Goal: Information Seeking & Learning: Learn about a topic

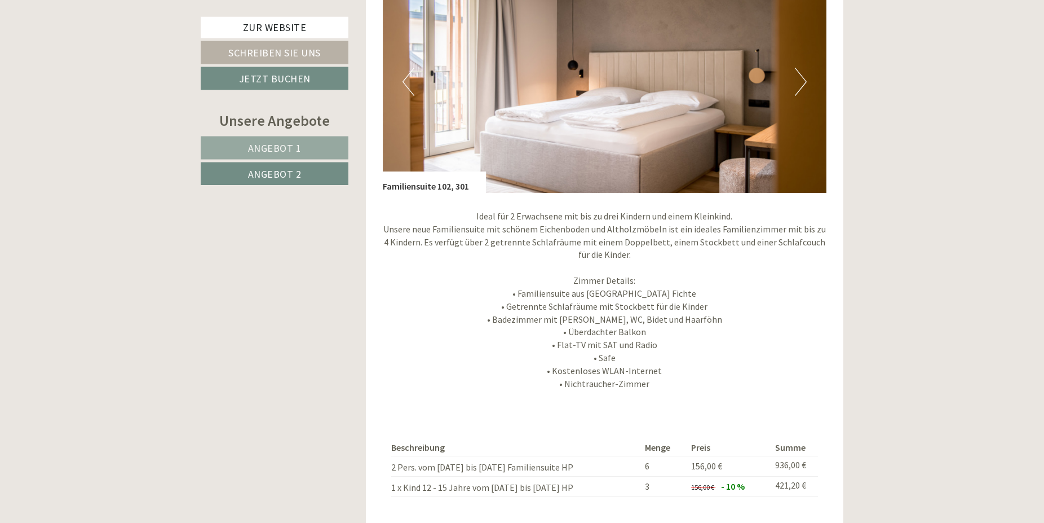
scroll to position [920, 0]
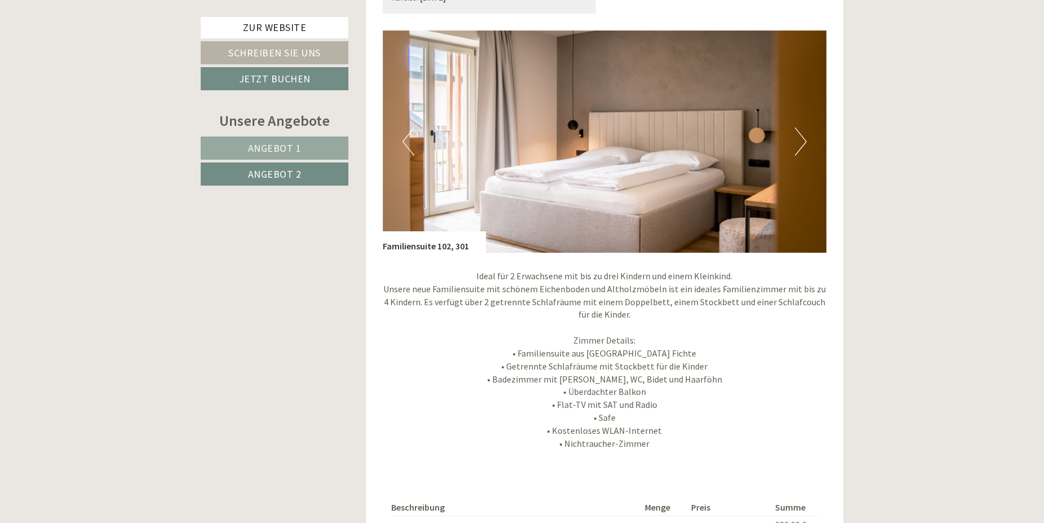
click at [800, 147] on button "Next" at bounding box center [801, 141] width 12 height 28
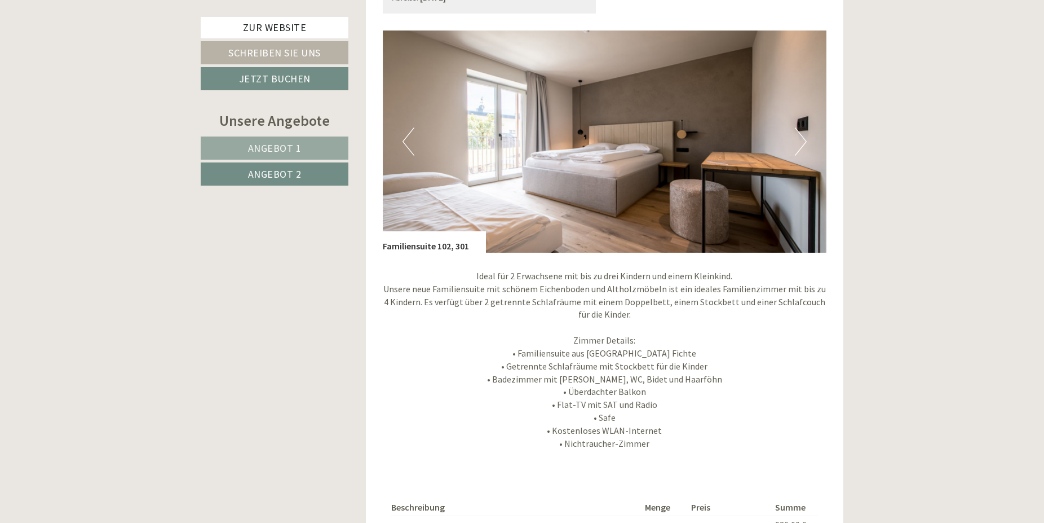
click at [800, 147] on button "Next" at bounding box center [801, 141] width 12 height 28
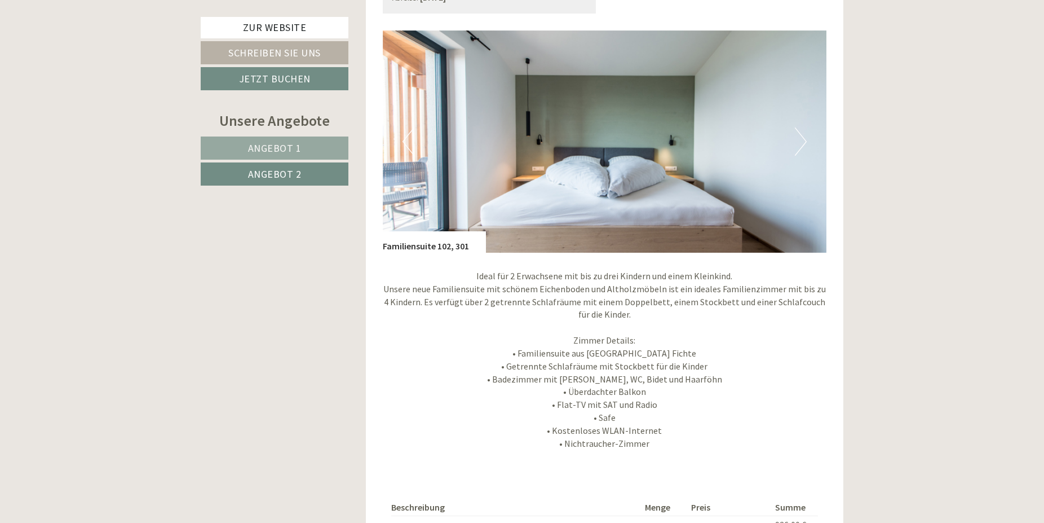
click at [800, 147] on button "Next" at bounding box center [801, 141] width 12 height 28
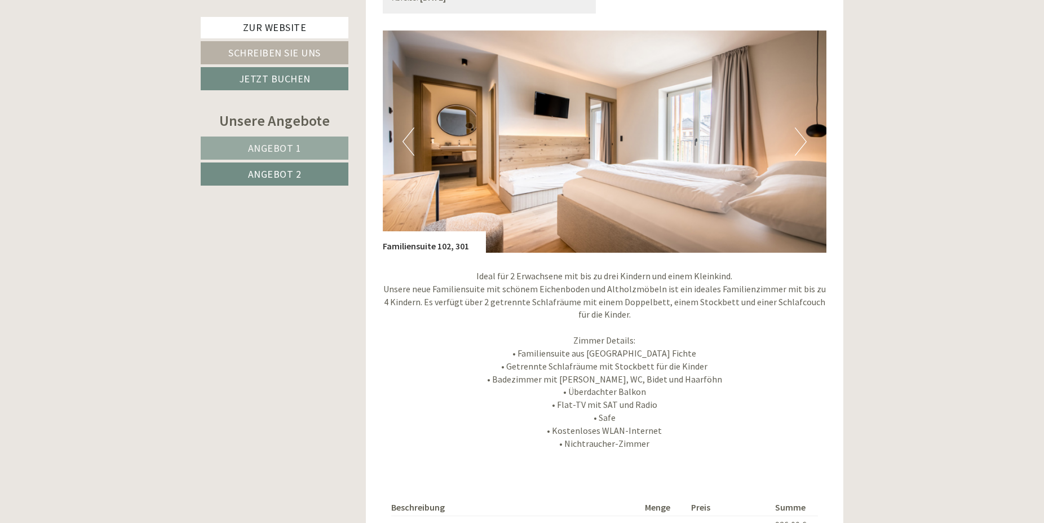
click at [800, 147] on button "Next" at bounding box center [801, 141] width 12 height 28
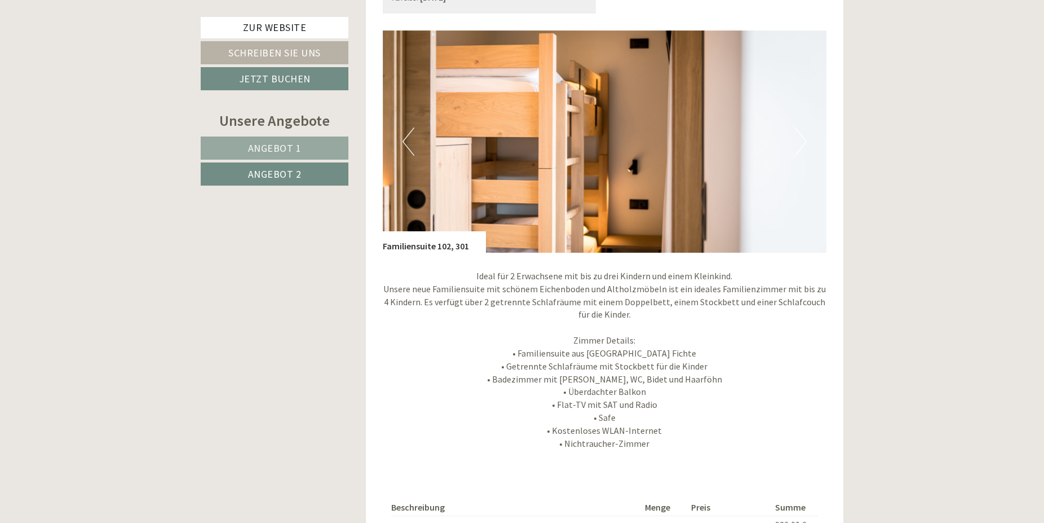
click at [800, 147] on button "Next" at bounding box center [801, 141] width 12 height 28
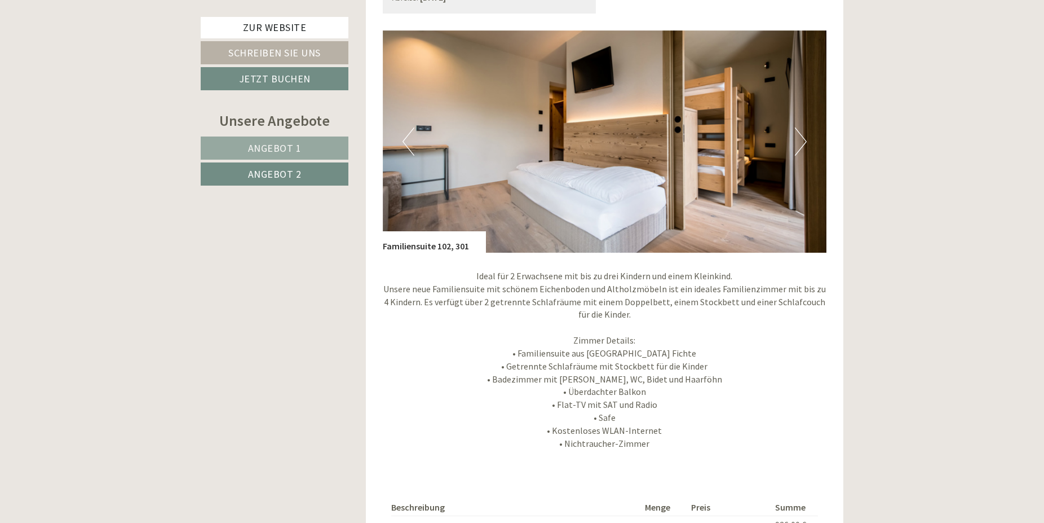
click at [800, 147] on button "Next" at bounding box center [801, 141] width 12 height 28
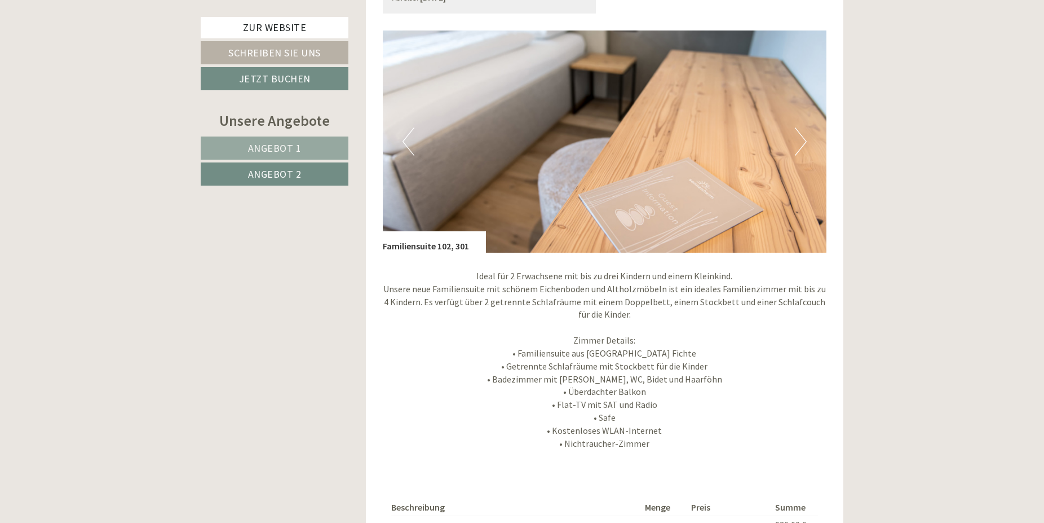
click at [292, 171] on span "Angebot 2" at bounding box center [275, 173] width 54 height 13
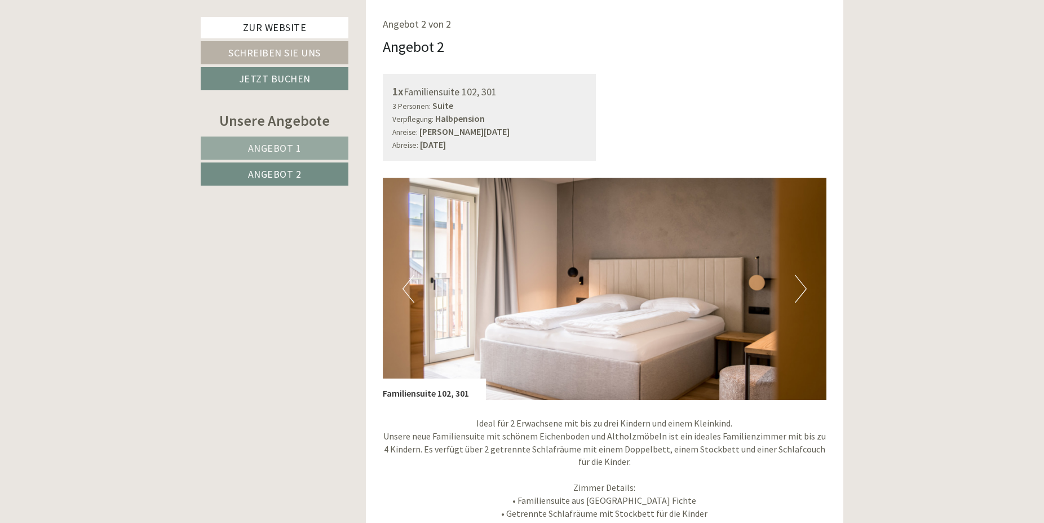
click at [303, 145] on link "Angebot 1" at bounding box center [275, 147] width 148 height 23
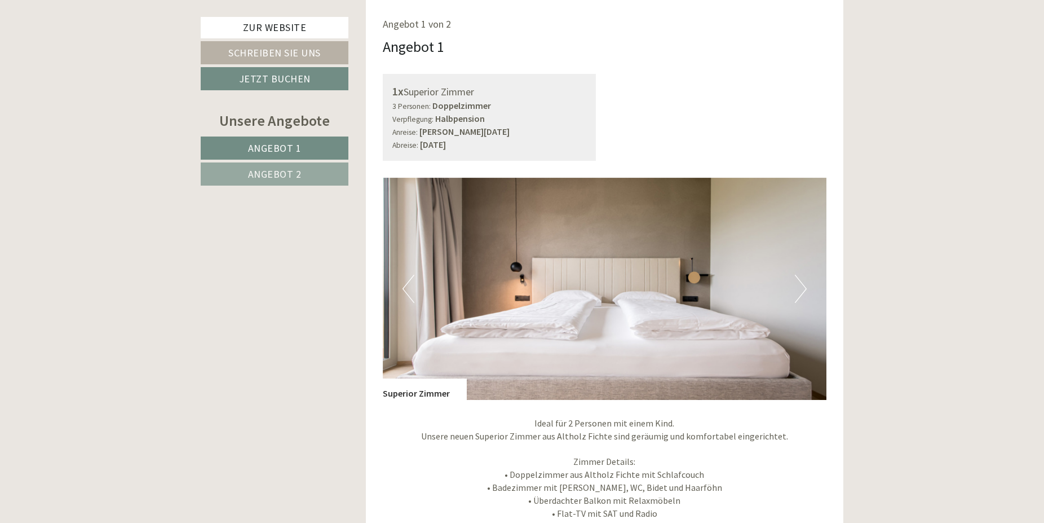
click at [300, 178] on span "Angebot 2" at bounding box center [275, 173] width 54 height 13
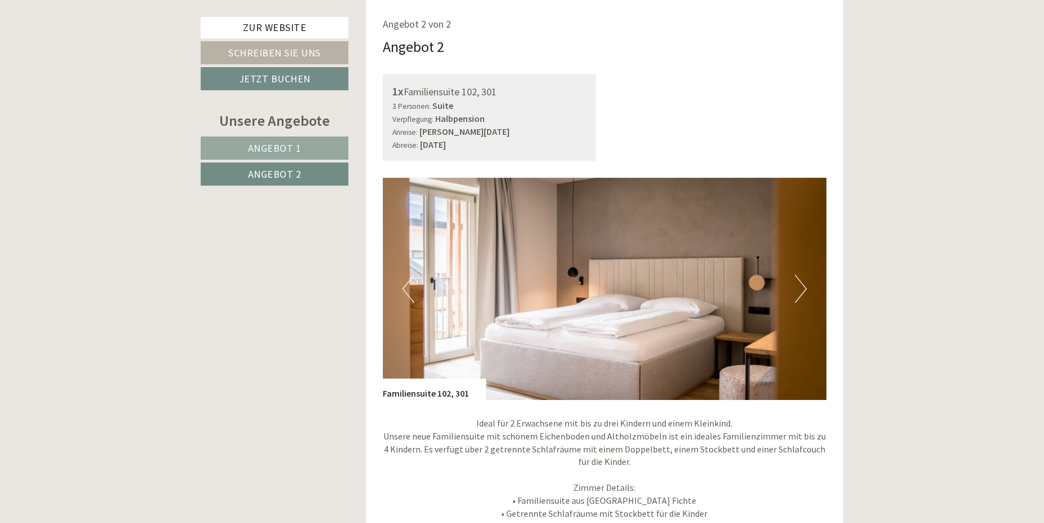
click at [299, 152] on span "Angebot 1" at bounding box center [275, 148] width 54 height 13
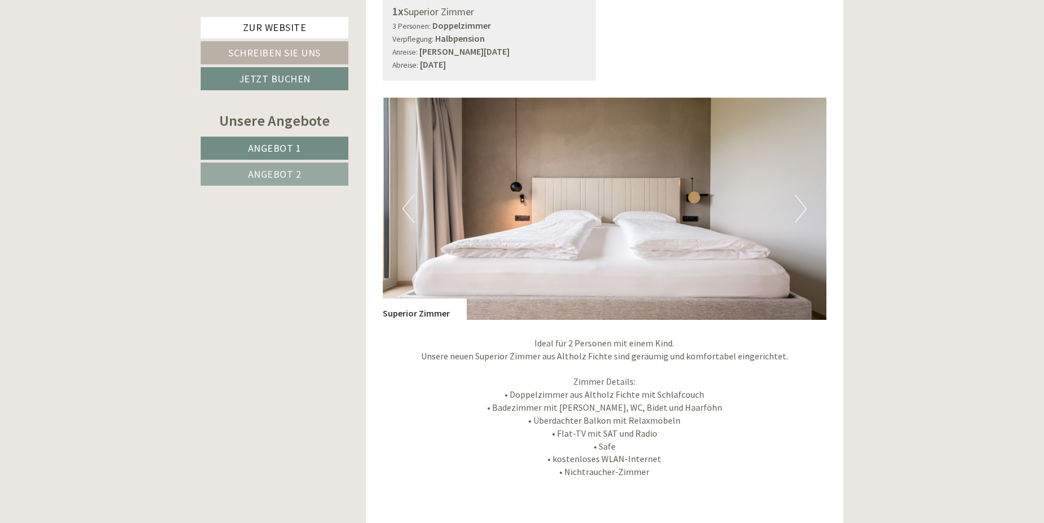
scroll to position [830, 0]
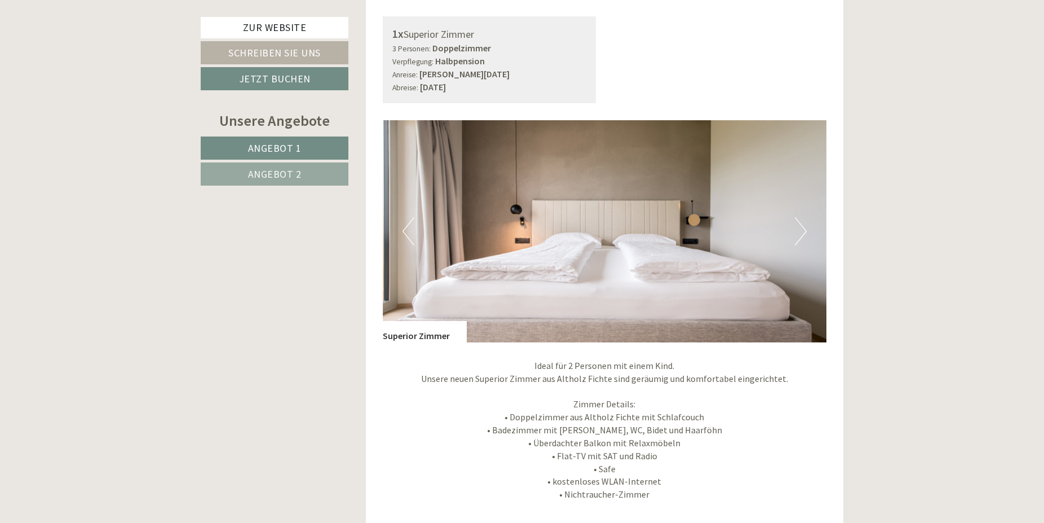
click at [802, 234] on button "Next" at bounding box center [801, 231] width 12 height 28
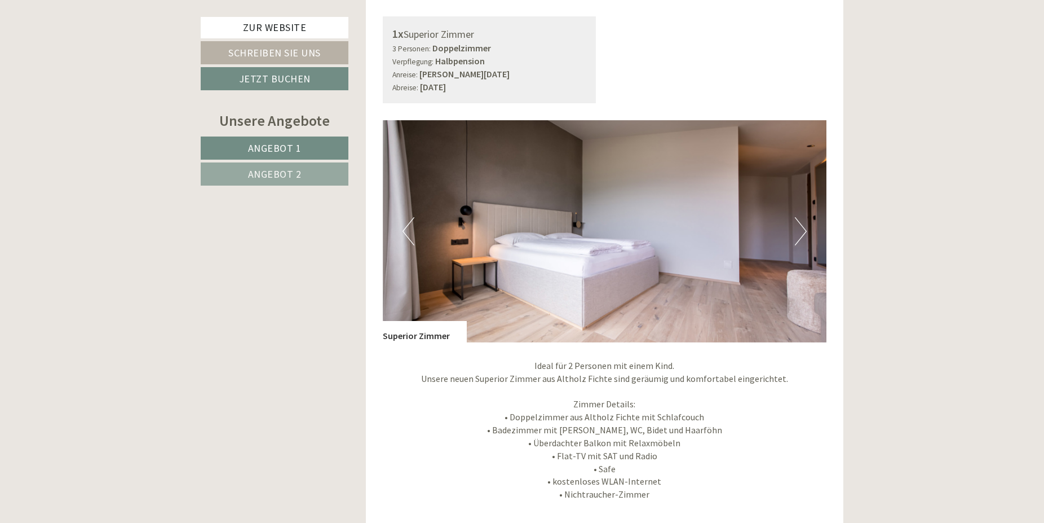
click at [802, 234] on button "Next" at bounding box center [801, 231] width 12 height 28
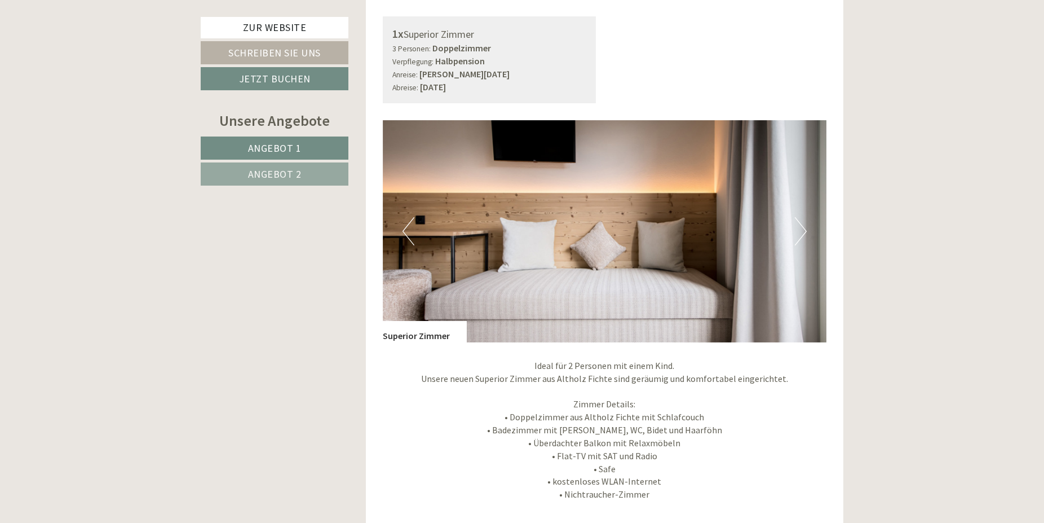
click at [802, 234] on button "Next" at bounding box center [801, 231] width 12 height 28
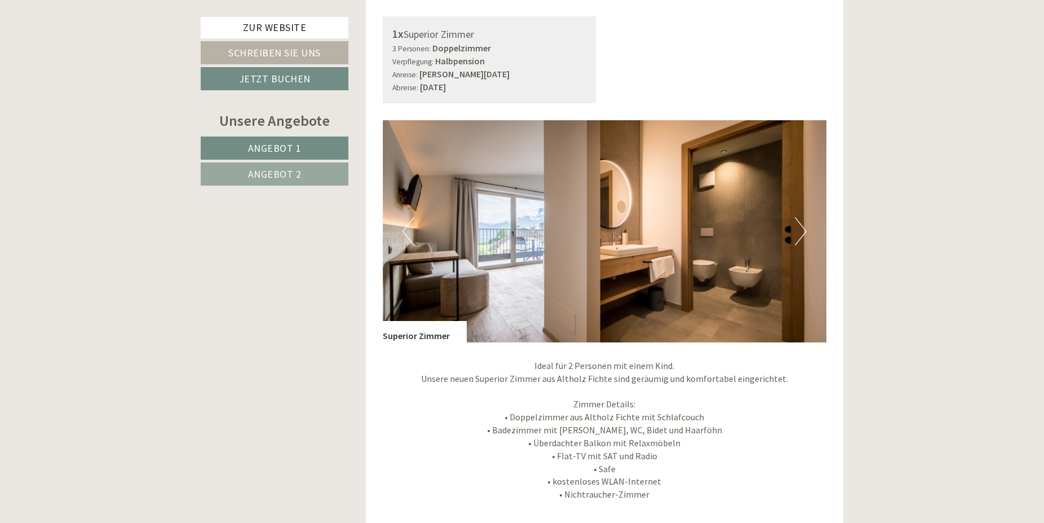
click at [802, 234] on button "Next" at bounding box center [801, 231] width 12 height 28
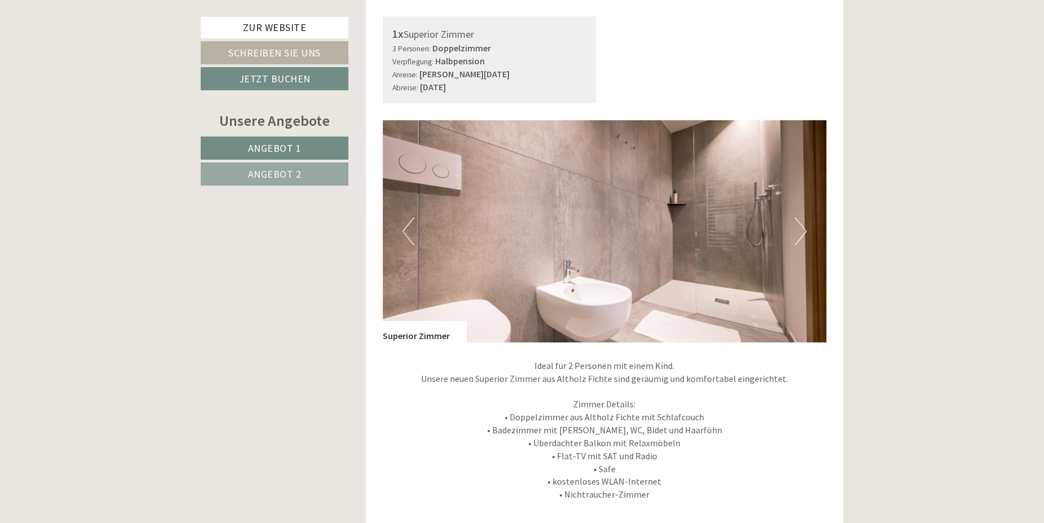
click at [802, 234] on button "Next" at bounding box center [801, 231] width 12 height 28
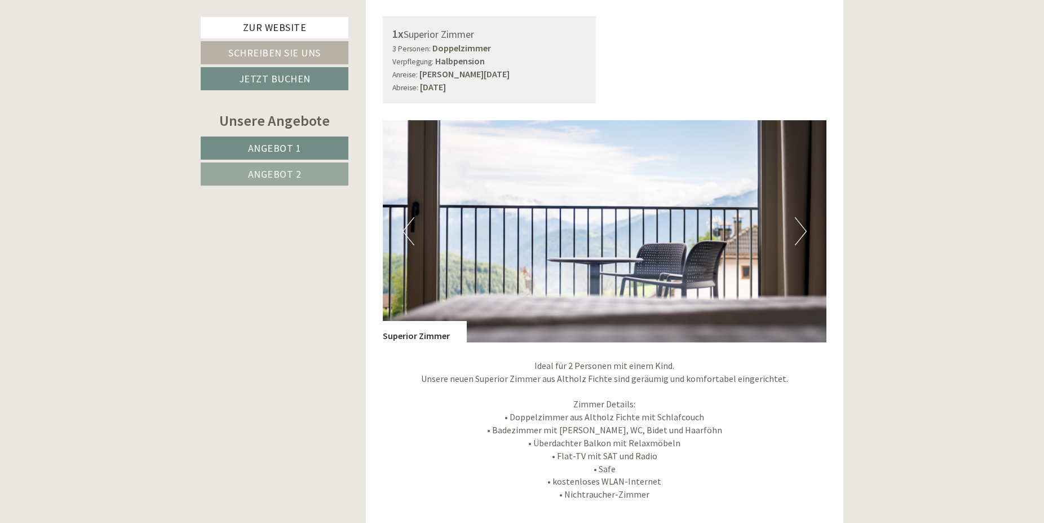
click at [802, 234] on button "Next" at bounding box center [801, 231] width 12 height 28
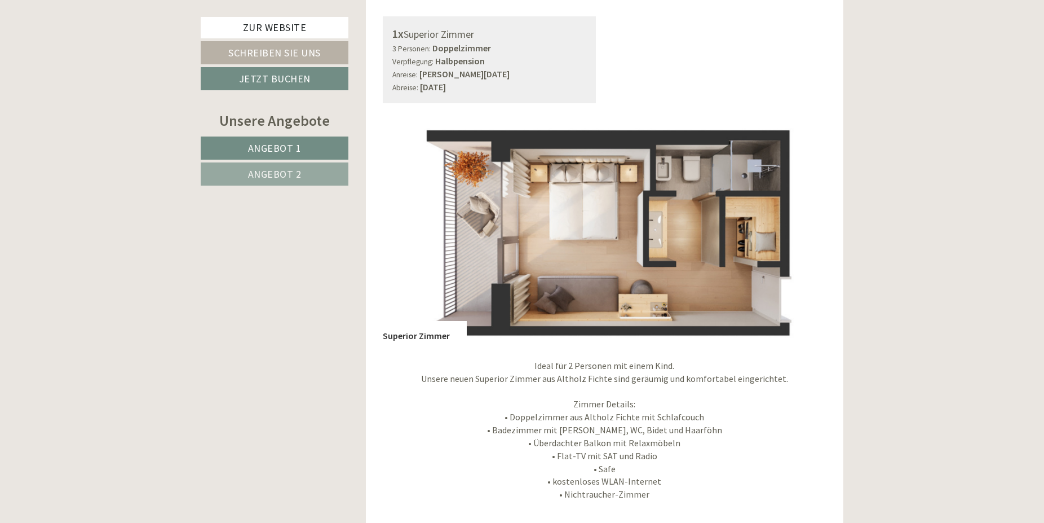
click at [802, 234] on button "Next" at bounding box center [801, 231] width 12 height 28
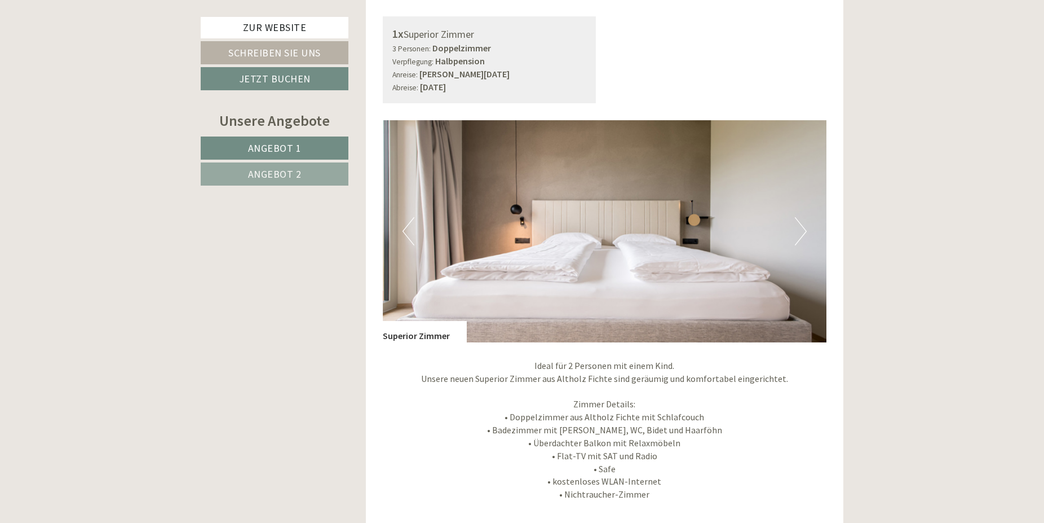
click at [802, 234] on button "Next" at bounding box center [801, 231] width 12 height 28
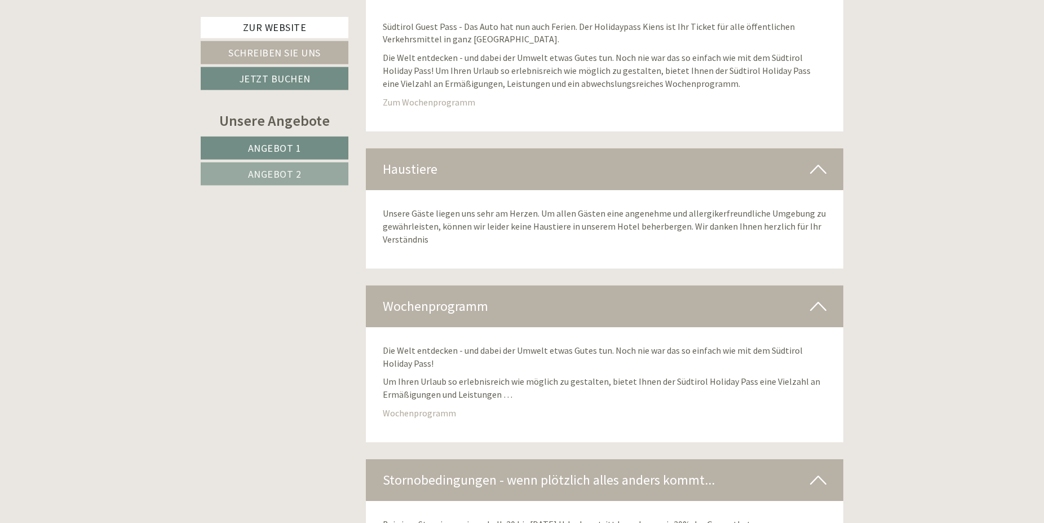
scroll to position [4511, 0]
